Goal: Task Accomplishment & Management: Use online tool/utility

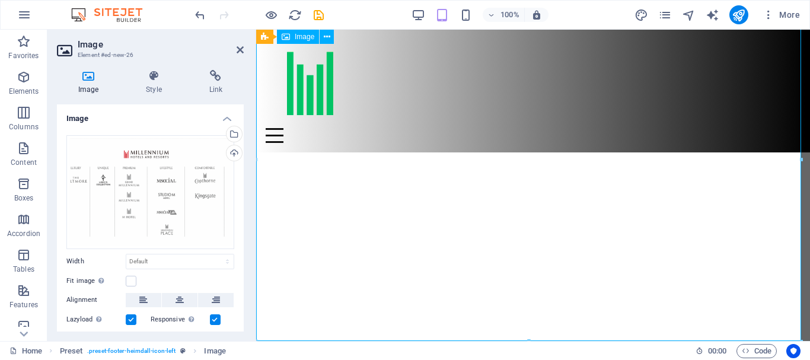
scroll to position [3327, 0]
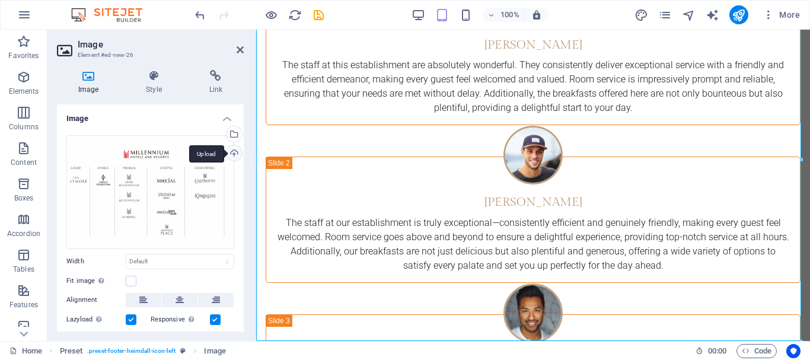
click at [235, 155] on div "Upload" at bounding box center [233, 154] width 18 height 18
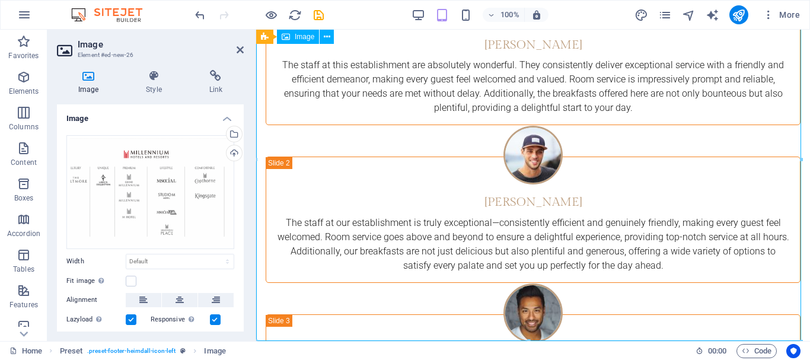
drag, startPoint x: 354, startPoint y: 161, endPoint x: 372, endPoint y: 162, distance: 17.9
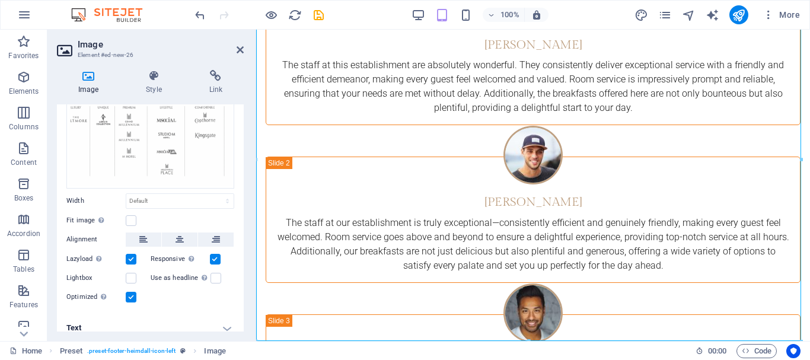
scroll to position [69, 0]
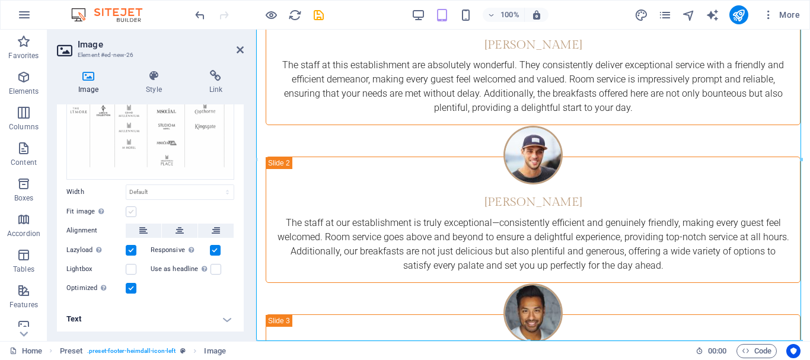
click at [129, 211] on label at bounding box center [131, 211] width 11 height 11
click at [0, 0] on input "Fit image Automatically fit image to a fixed width and height" at bounding box center [0, 0] width 0 height 0
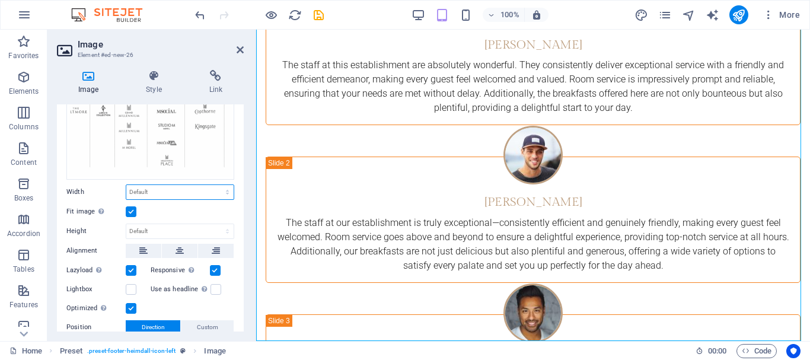
click at [164, 196] on select "Default auto px rem % em vh vw" at bounding box center [179, 192] width 107 height 14
click at [126, 185] on select "Default auto px rem % em vh vw" at bounding box center [179, 192] width 107 height 14
select select "DISABLED_OPTION_VALUE"
click at [145, 196] on select "Default auto px rem % em vh vw" at bounding box center [179, 192] width 107 height 14
click at [175, 188] on select "Default auto px rem % em vh vw" at bounding box center [179, 192] width 107 height 14
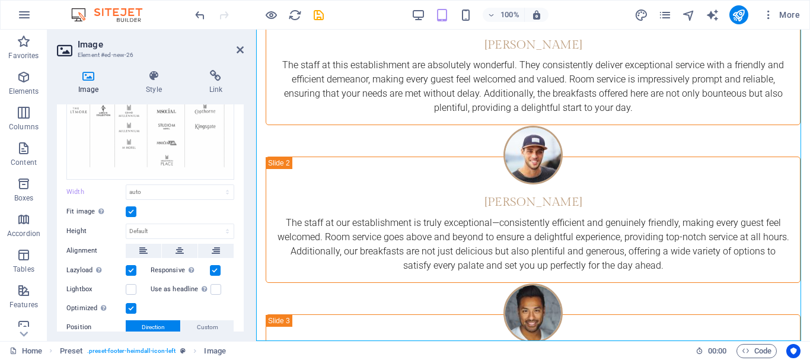
drag, startPoint x: 244, startPoint y: 203, endPoint x: 243, endPoint y: 227, distance: 23.7
click at [243, 227] on div "Image Style Link Image Drag files here, click to choose files or select files f…" at bounding box center [150, 200] width 206 height 280
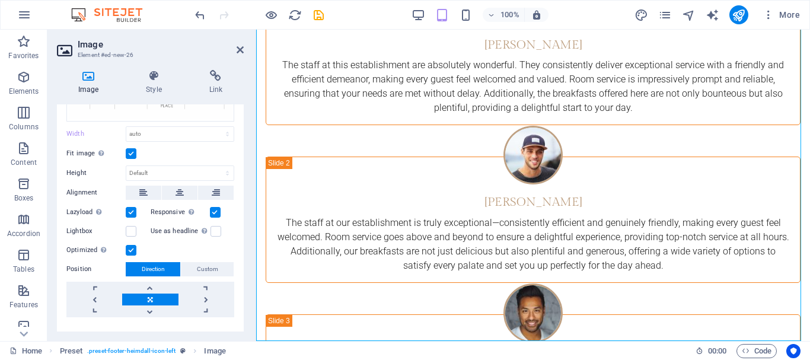
scroll to position [149, 0]
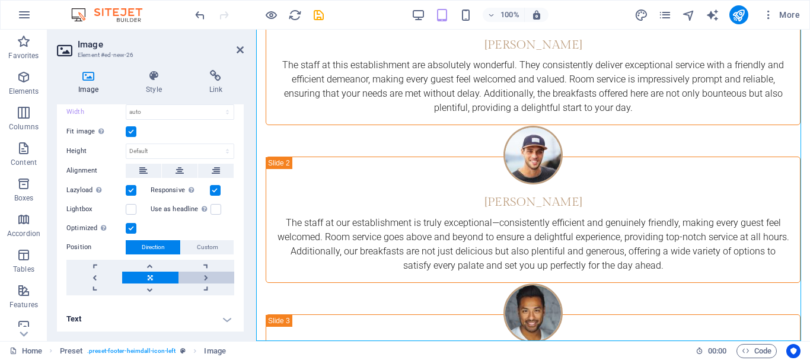
click at [202, 274] on link at bounding box center [206, 277] width 56 height 12
click at [162, 276] on link at bounding box center [150, 277] width 56 height 12
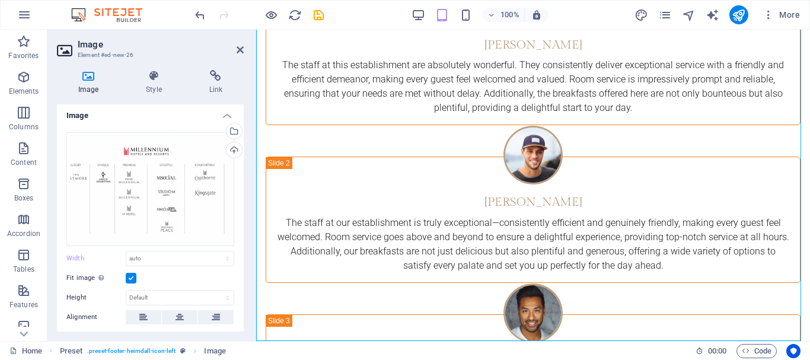
scroll to position [0, 0]
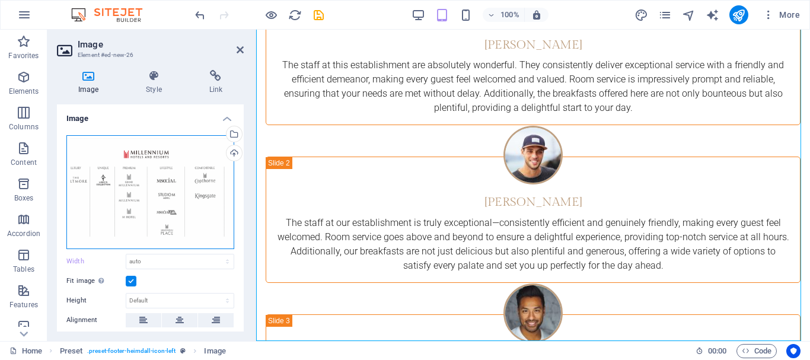
click at [191, 174] on div "Drag files here, click to choose files or select files from Files or our free s…" at bounding box center [150, 192] width 168 height 114
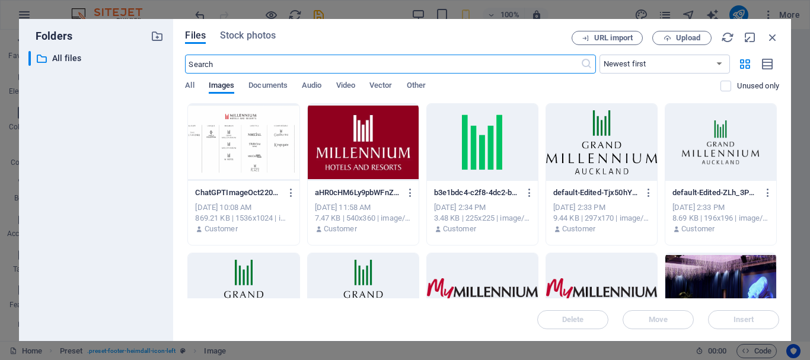
scroll to position [4311, 0]
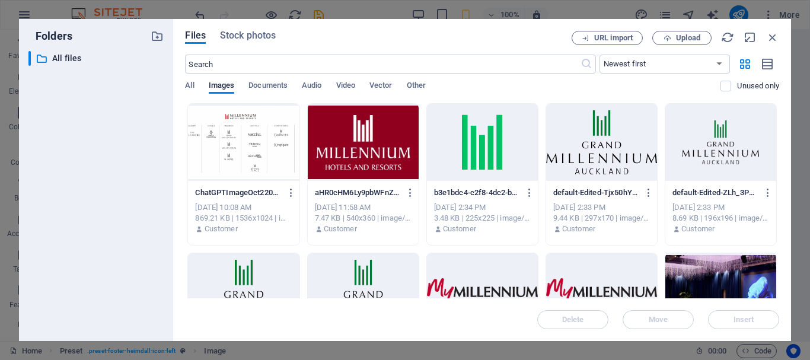
click at [230, 152] on div at bounding box center [243, 142] width 111 height 77
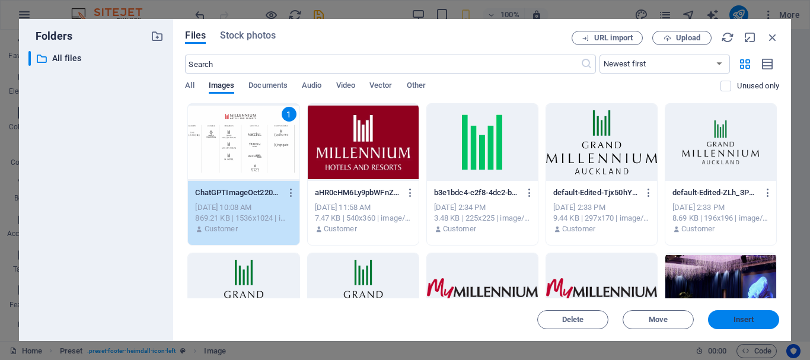
click at [746, 321] on span "Insert" at bounding box center [743, 319] width 21 height 7
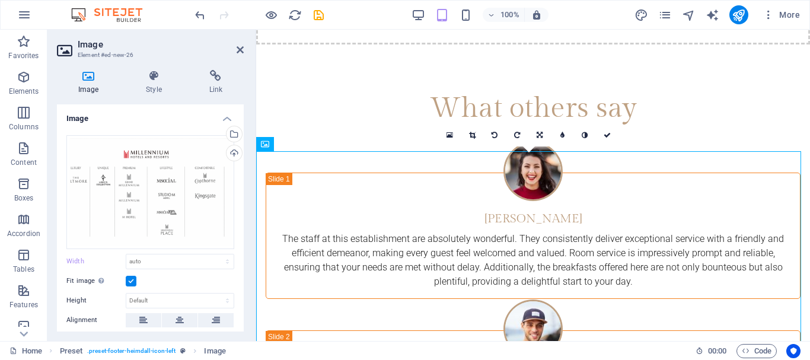
scroll to position [3327, 0]
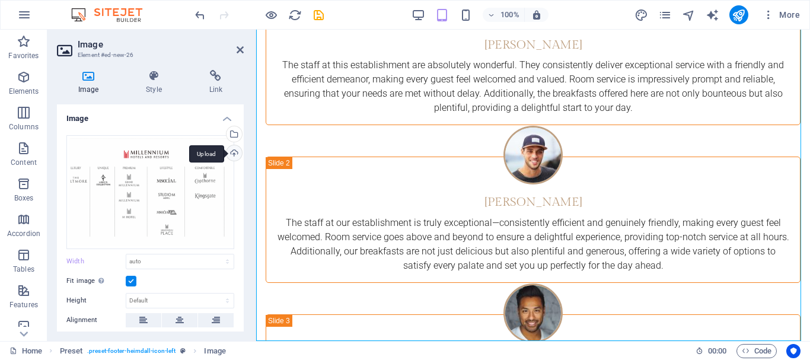
click at [229, 148] on div "Upload" at bounding box center [233, 154] width 18 height 18
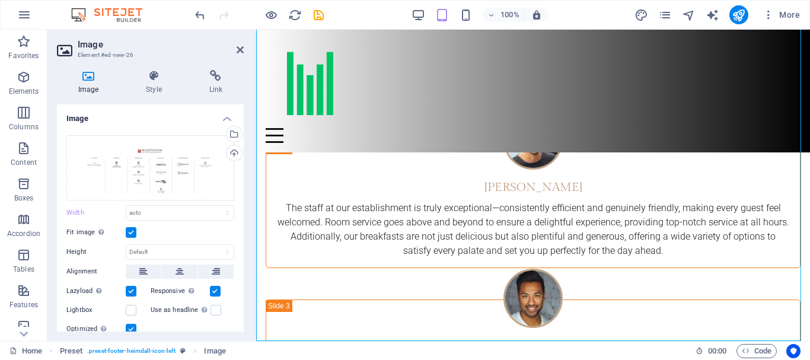
scroll to position [3163, 0]
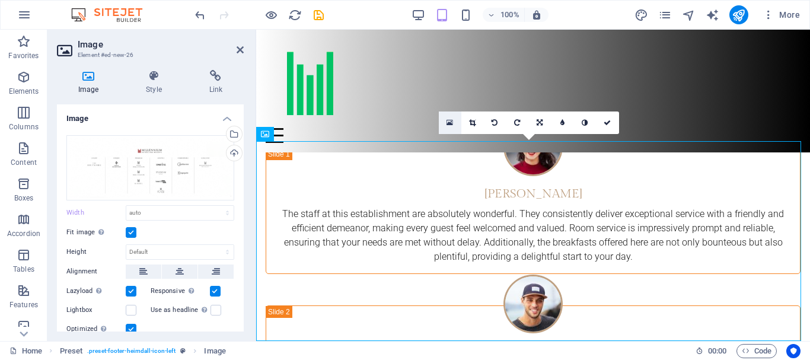
click at [453, 126] on link at bounding box center [450, 122] width 23 height 23
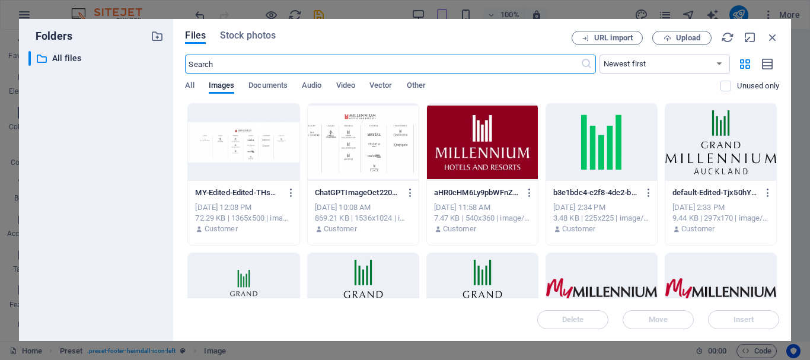
scroll to position [4269, 0]
drag, startPoint x: 513, startPoint y: 4, endPoint x: 769, endPoint y: 34, distance: 257.7
click at [769, 34] on icon "button" at bounding box center [772, 37] width 13 height 13
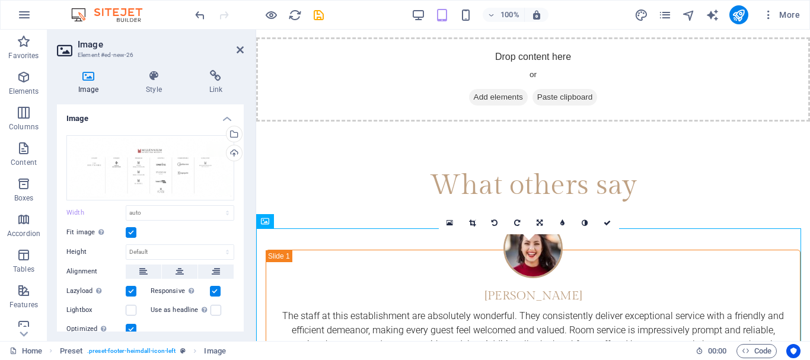
scroll to position [3163, 0]
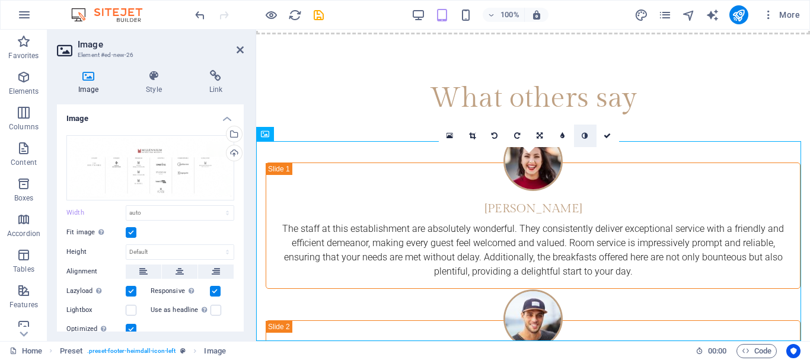
click at [588, 138] on link at bounding box center [585, 135] width 23 height 23
click at [583, 124] on icon at bounding box center [584, 122] width 6 height 7
click at [607, 123] on icon at bounding box center [606, 122] width 7 height 7
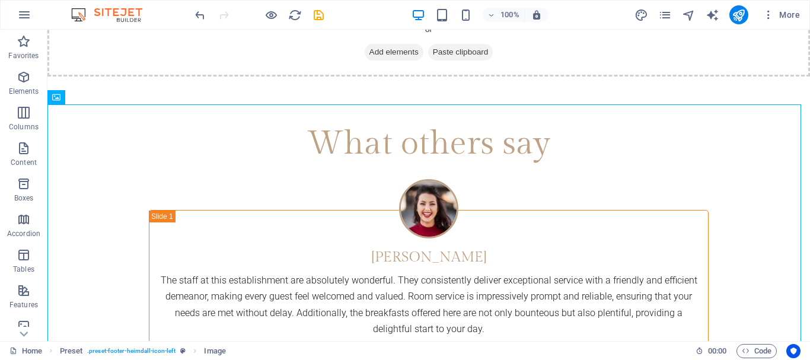
scroll to position [3214, 0]
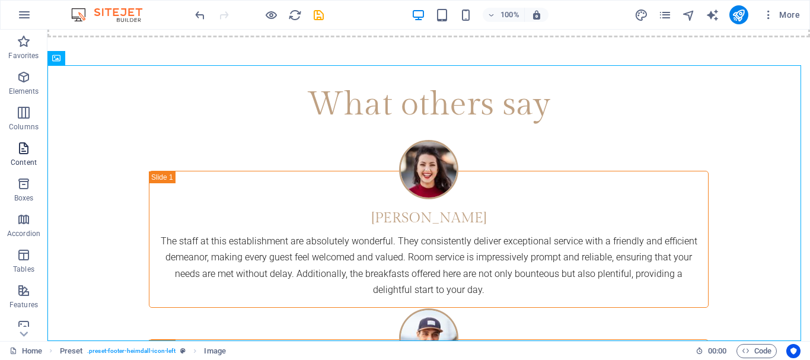
click at [21, 145] on icon "button" at bounding box center [24, 148] width 14 height 14
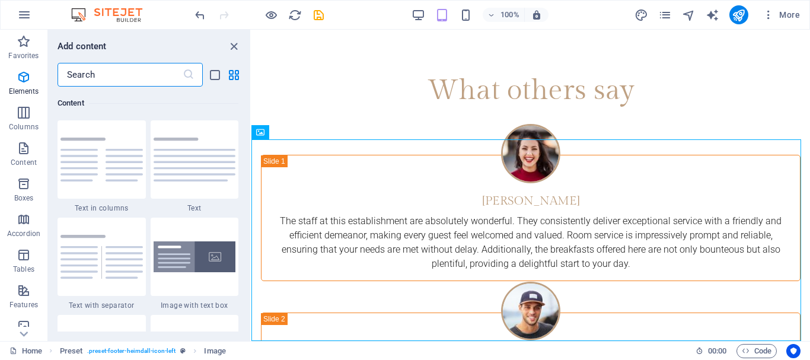
scroll to position [3165, 0]
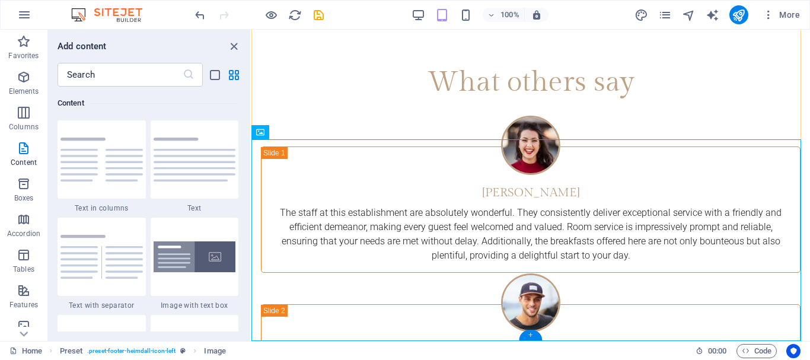
click at [526, 332] on div "+" at bounding box center [530, 335] width 23 height 11
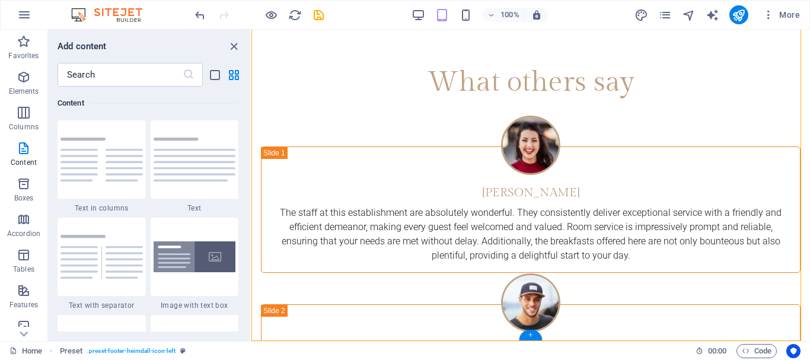
click at [533, 334] on div "+" at bounding box center [530, 335] width 23 height 11
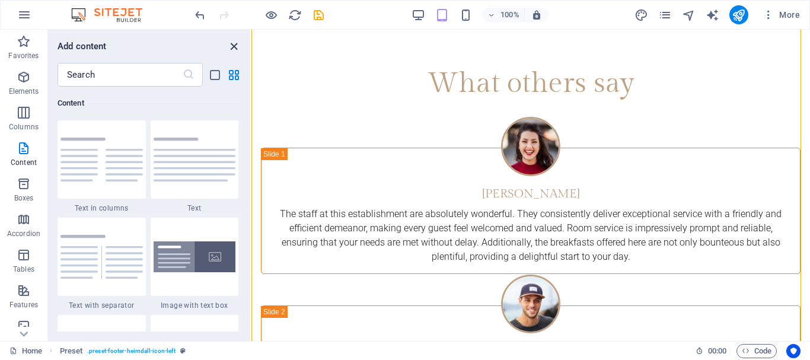
click at [234, 44] on icon "close panel" at bounding box center [234, 47] width 14 height 14
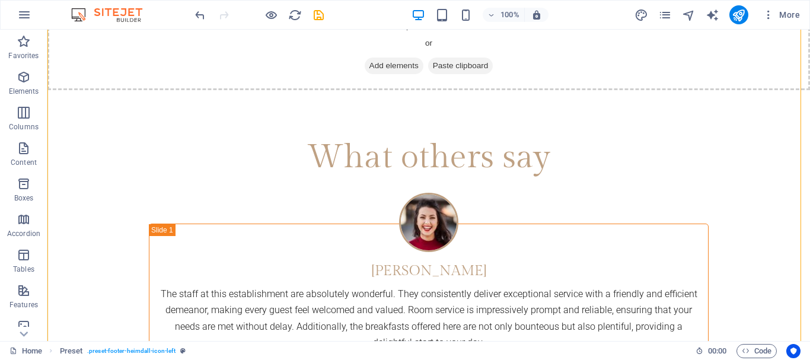
scroll to position [3214, 0]
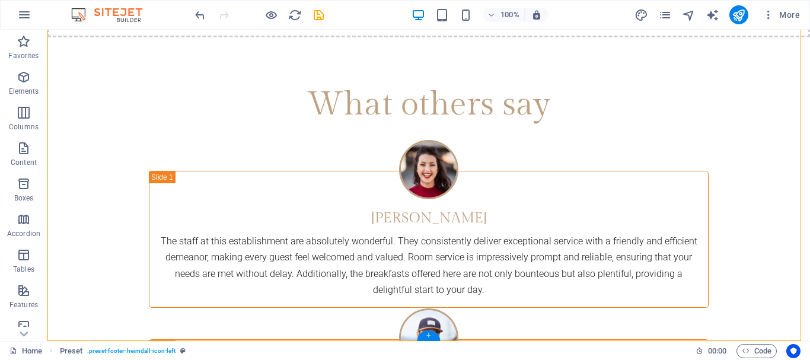
click at [430, 335] on div "+" at bounding box center [428, 335] width 23 height 11
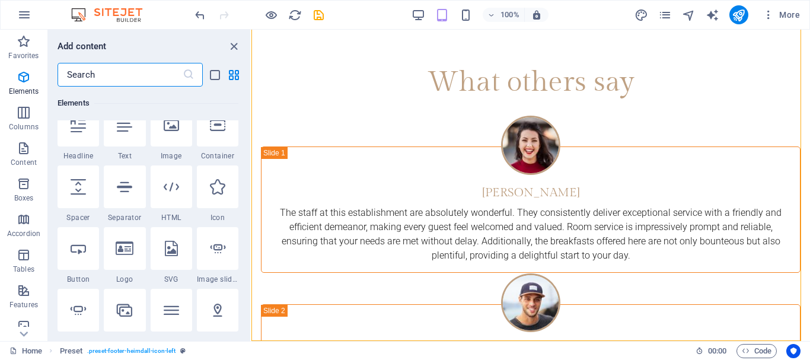
scroll to position [114, 0]
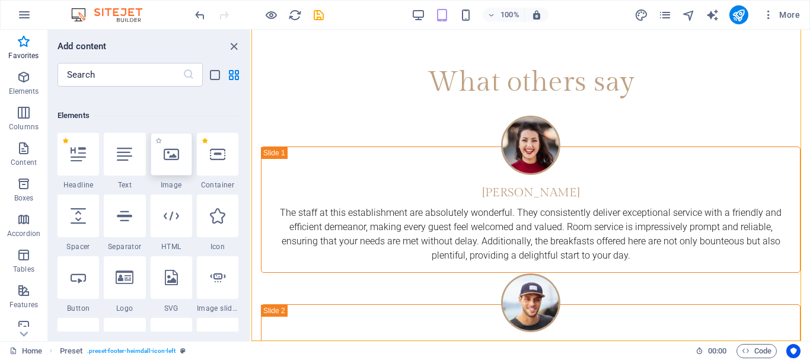
click at [180, 145] on div at bounding box center [171, 154] width 41 height 43
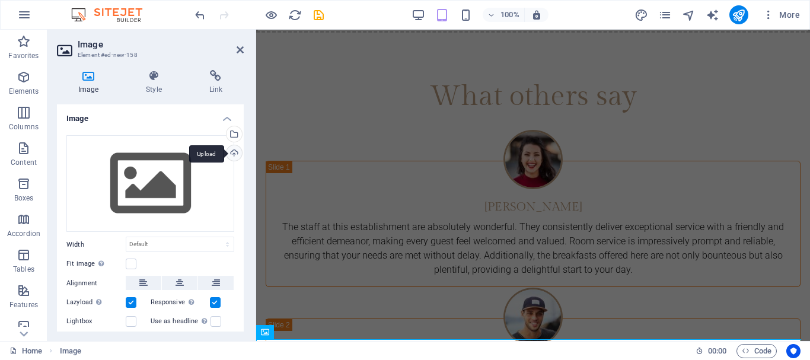
click at [225, 151] on div "Upload" at bounding box center [233, 154] width 18 height 18
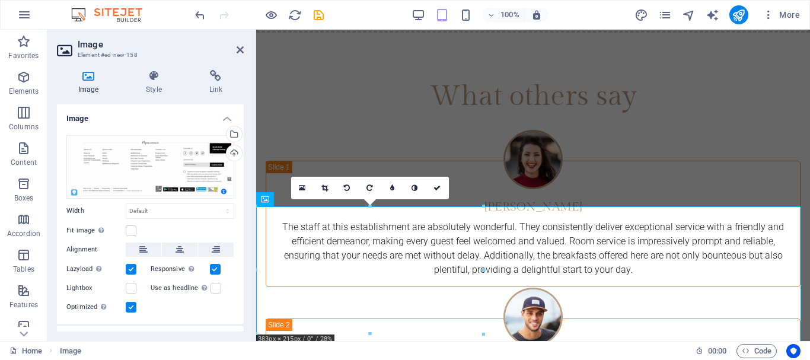
scroll to position [3358, 0]
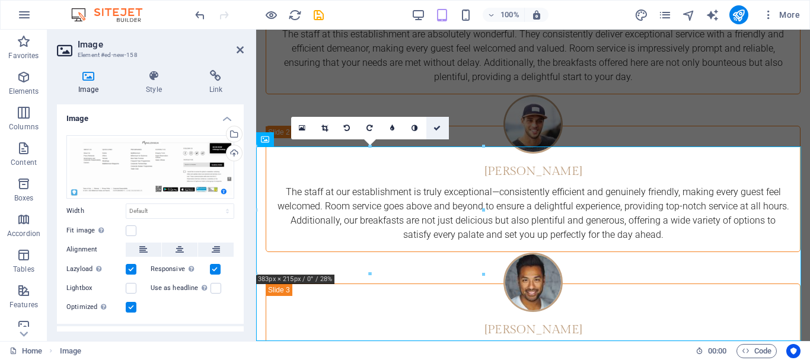
click at [434, 124] on icon at bounding box center [436, 127] width 7 height 7
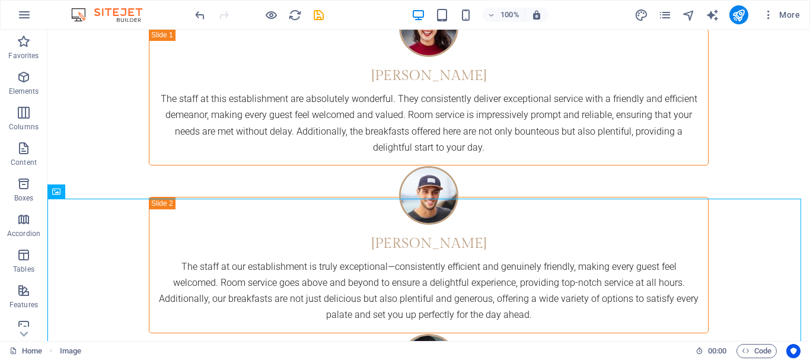
scroll to position [3483, 0]
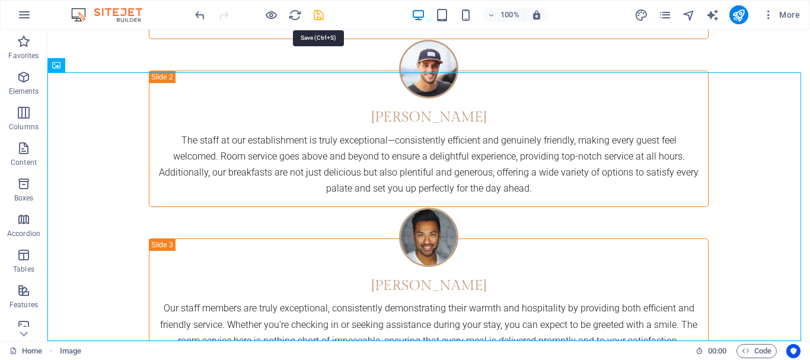
click at [316, 17] on icon "save" at bounding box center [319, 15] width 14 height 14
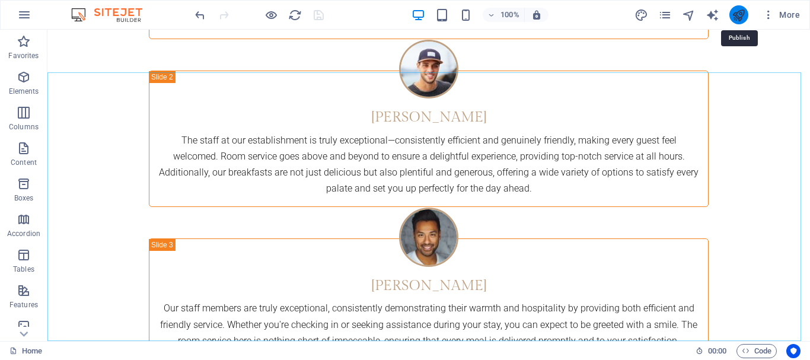
click at [741, 14] on icon "publish" at bounding box center [738, 15] width 14 height 14
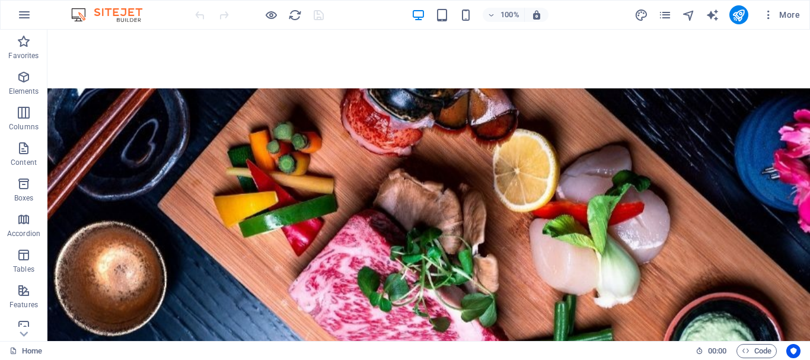
scroll to position [2939, 0]
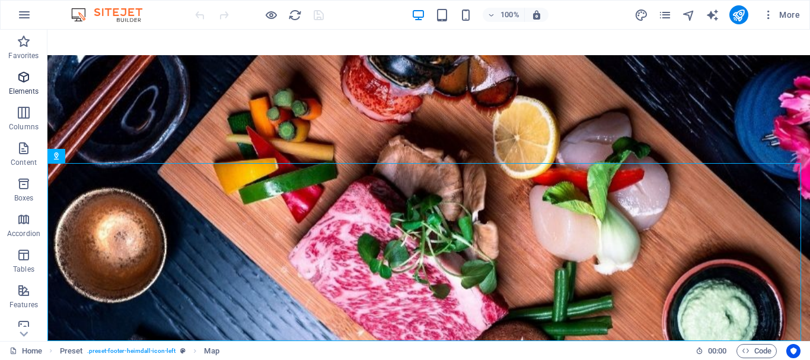
click at [34, 75] on span "Elements" at bounding box center [23, 84] width 47 height 28
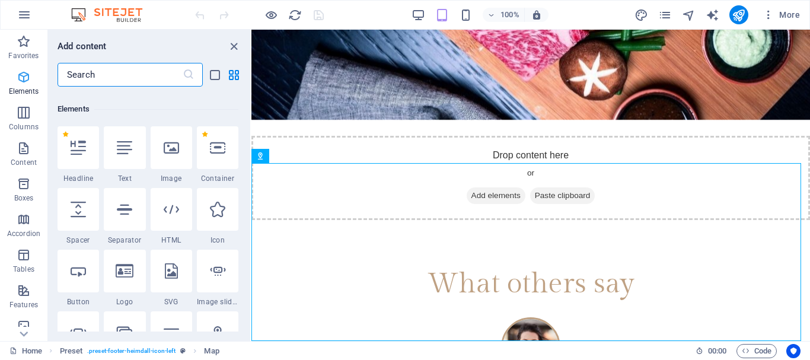
scroll to position [126, 0]
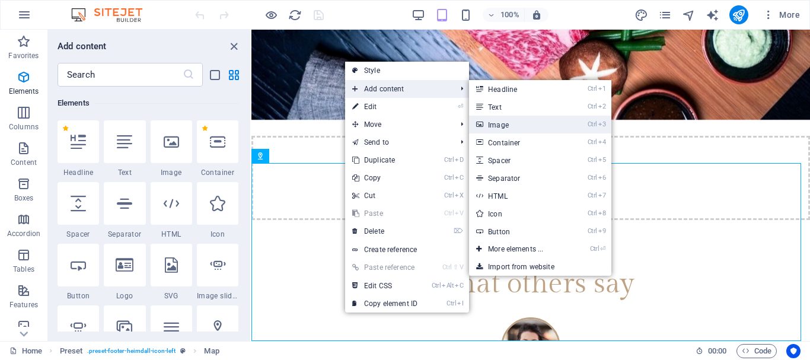
click at [520, 129] on link "Ctrl 3 Image" at bounding box center [518, 125] width 98 height 18
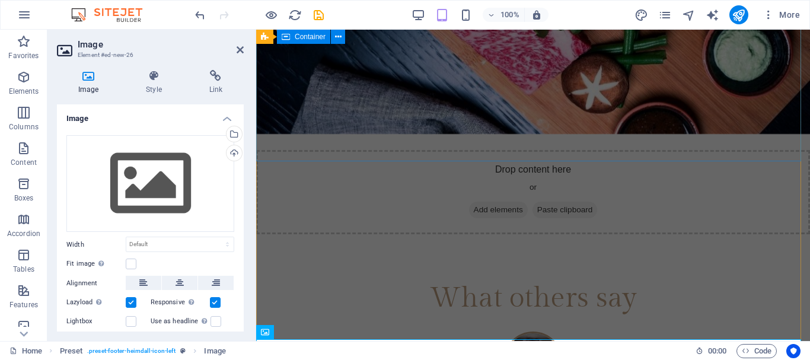
scroll to position [2966, 0]
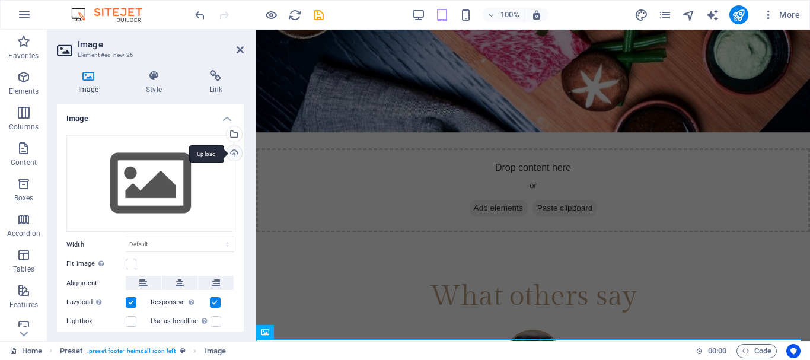
click at [231, 148] on div "Upload" at bounding box center [233, 154] width 18 height 18
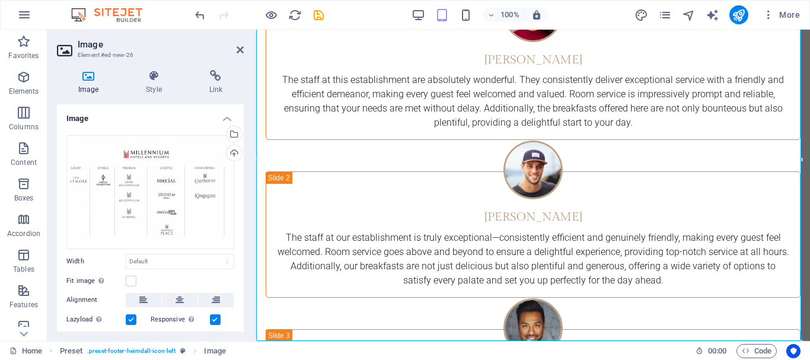
scroll to position [3327, 0]
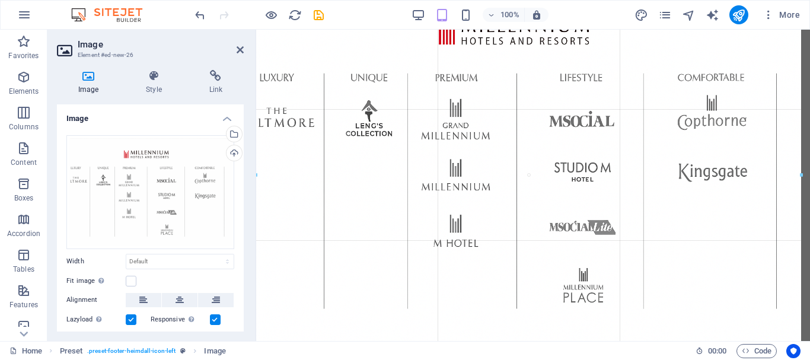
drag, startPoint x: 800, startPoint y: 159, endPoint x: 809, endPoint y: 158, distance: 9.0
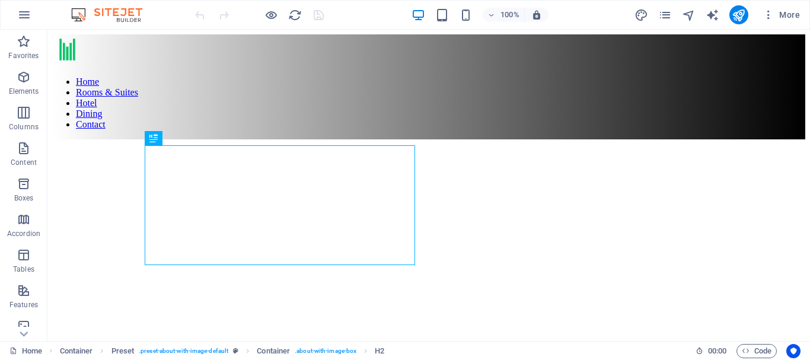
scroll to position [279, 0]
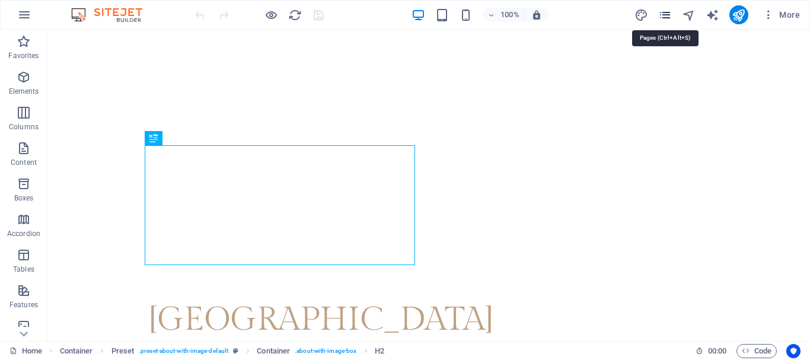
click at [670, 15] on icon "pages" at bounding box center [665, 15] width 14 height 14
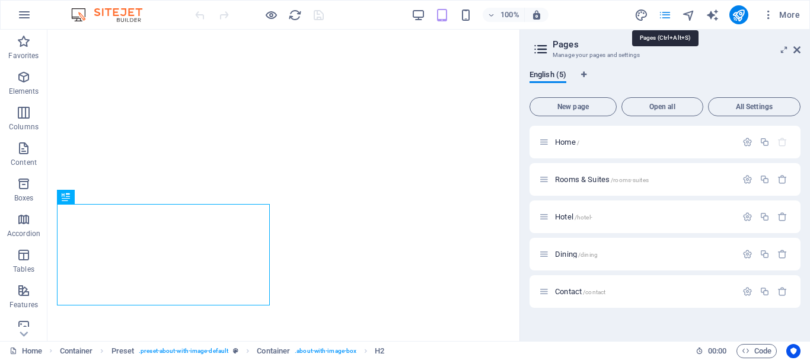
click at [671, 15] on icon "pages" at bounding box center [665, 15] width 14 height 14
click at [786, 17] on span "More" at bounding box center [780, 15] width 37 height 12
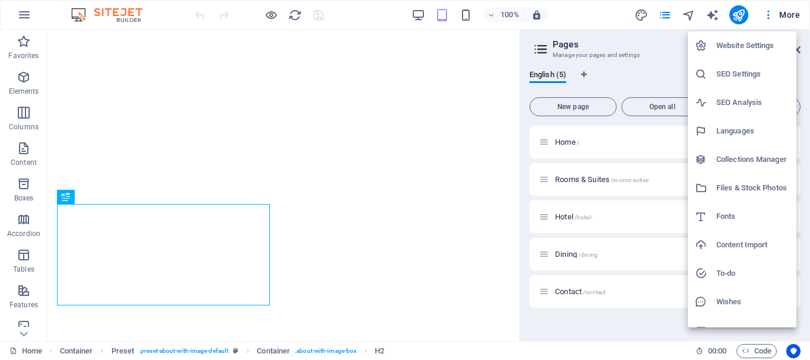
click at [753, 68] on h6 "SEO Settings" at bounding box center [752, 74] width 73 height 14
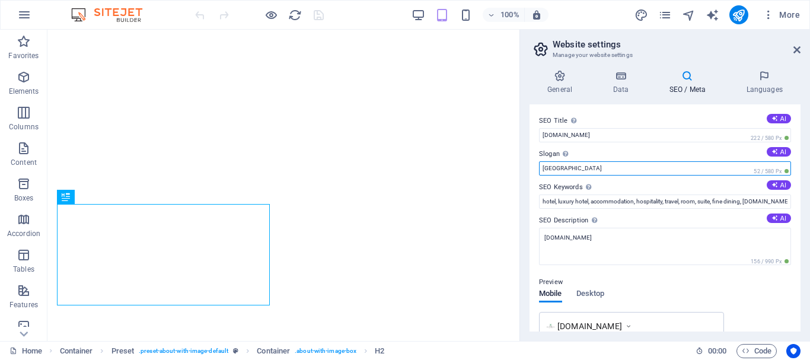
click at [565, 171] on input "Berlin" at bounding box center [665, 168] width 252 height 14
type input "B"
click at [545, 168] on input "auckland" at bounding box center [665, 168] width 252 height 14
type input "Auckland"
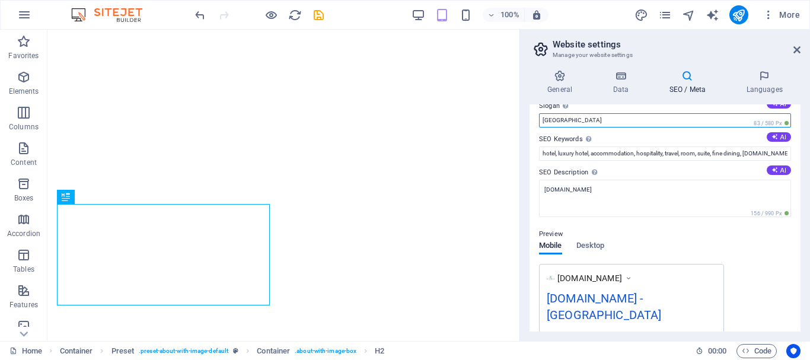
scroll to position [50, 0]
